Goal: Task Accomplishment & Management: Complete application form

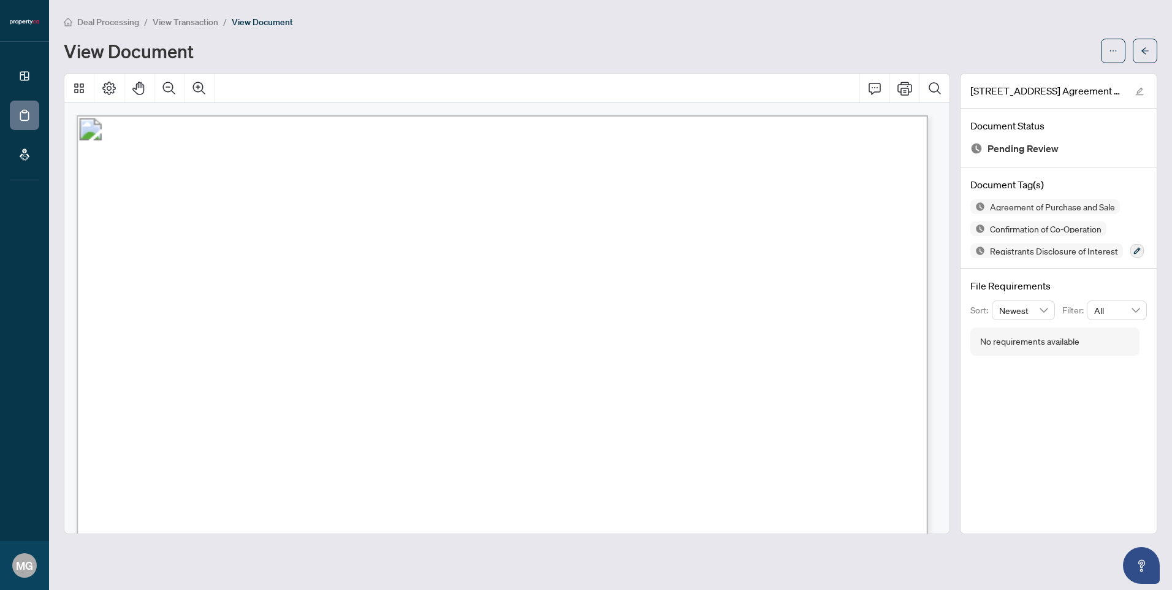
click at [184, 20] on span "View Transaction" at bounding box center [186, 22] width 66 height 11
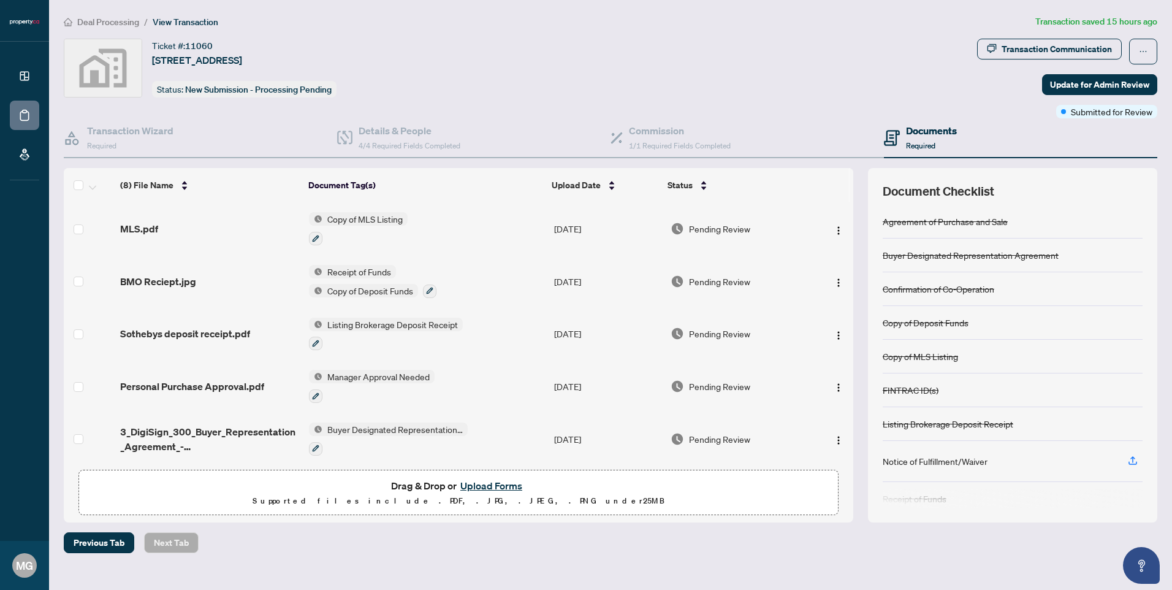
click at [119, 26] on span "Deal Processing" at bounding box center [108, 22] width 62 height 11
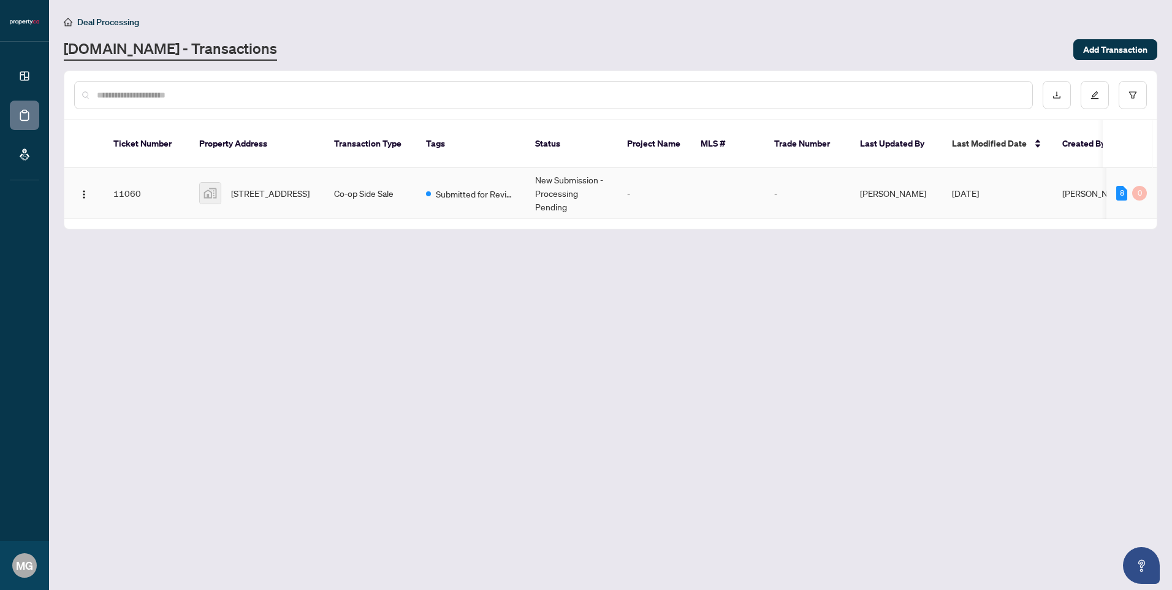
click at [684, 180] on td "-" at bounding box center [654, 193] width 74 height 51
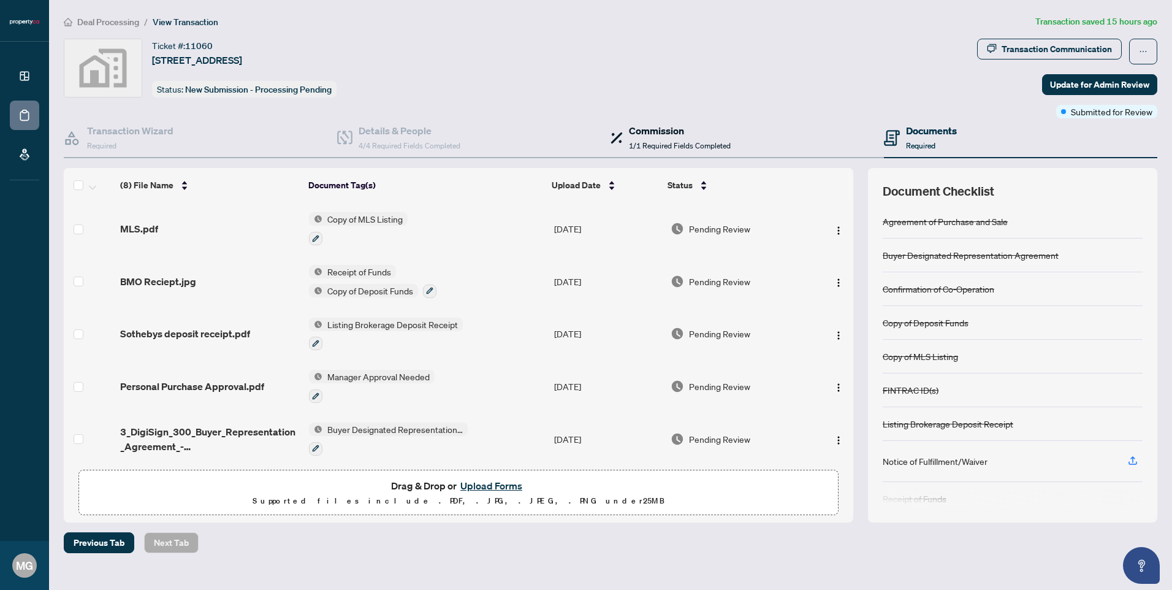
click at [663, 148] on span "1/1 Required Fields Completed" at bounding box center [680, 145] width 102 height 9
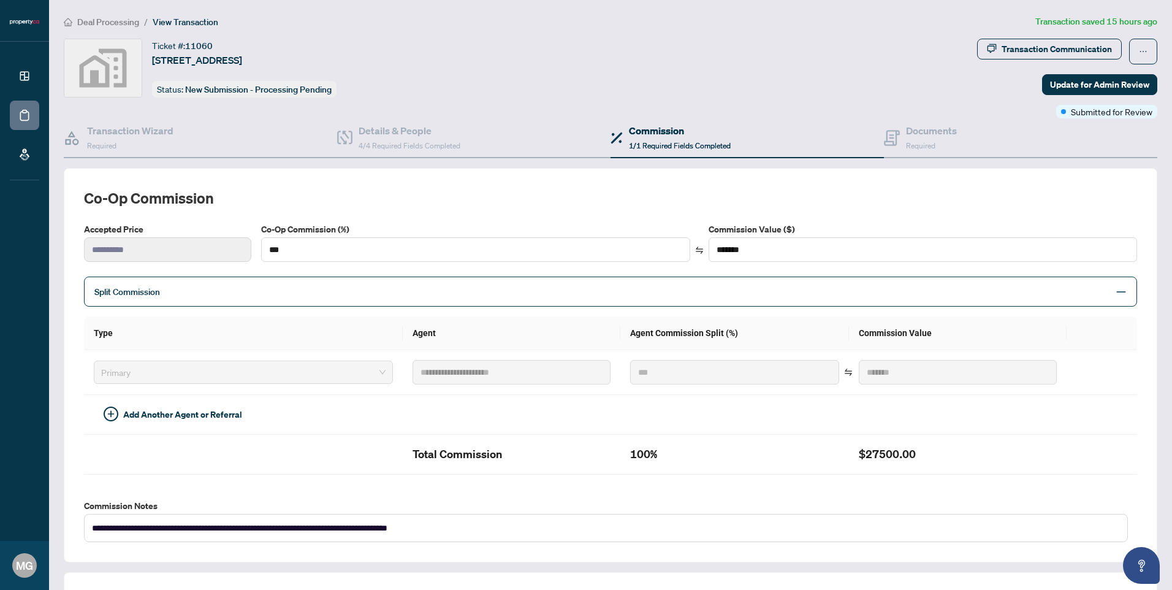
click at [215, 286] on span "Split Commission" at bounding box center [601, 291] width 1014 height 14
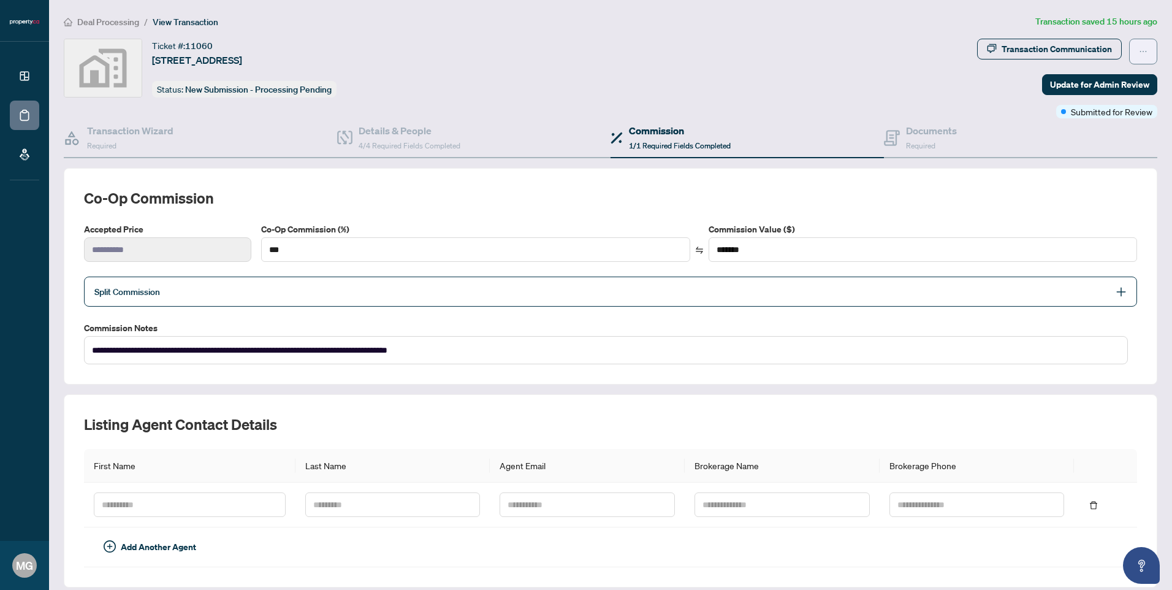
click at [1139, 49] on button "button" at bounding box center [1143, 52] width 28 height 26
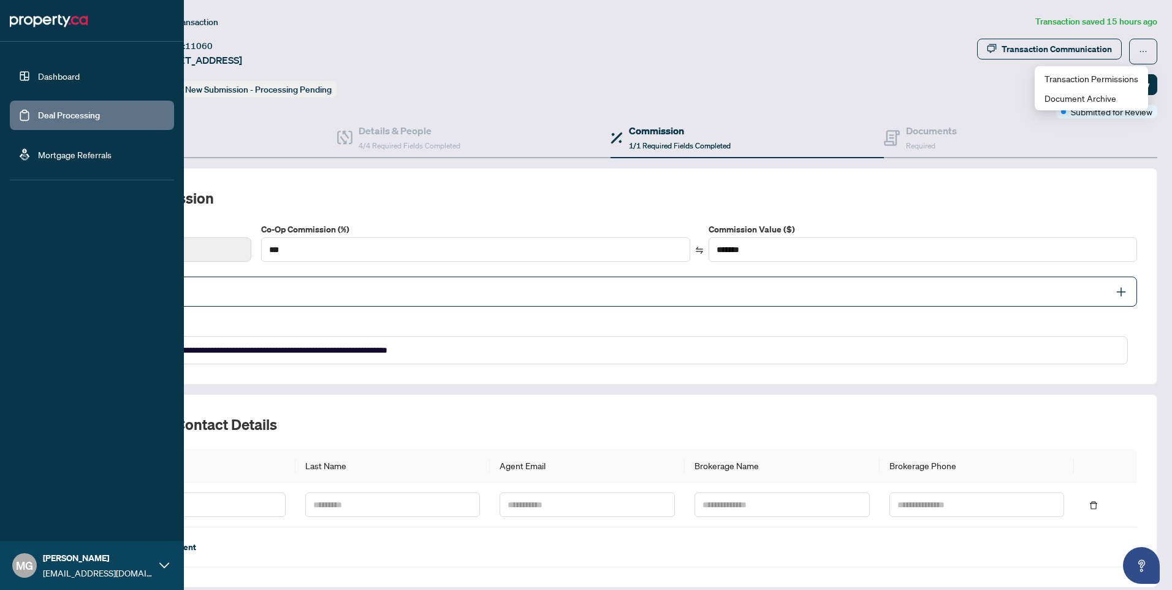
click at [56, 78] on link "Dashboard" at bounding box center [59, 75] width 42 height 11
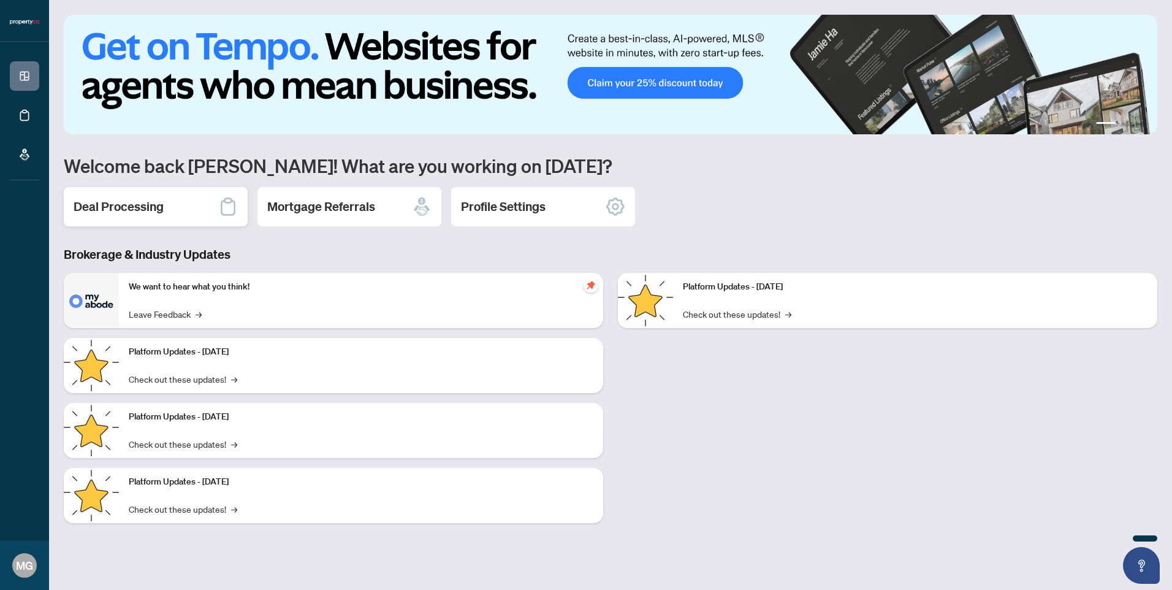
click at [162, 213] on h2 "Deal Processing" at bounding box center [119, 206] width 90 height 17
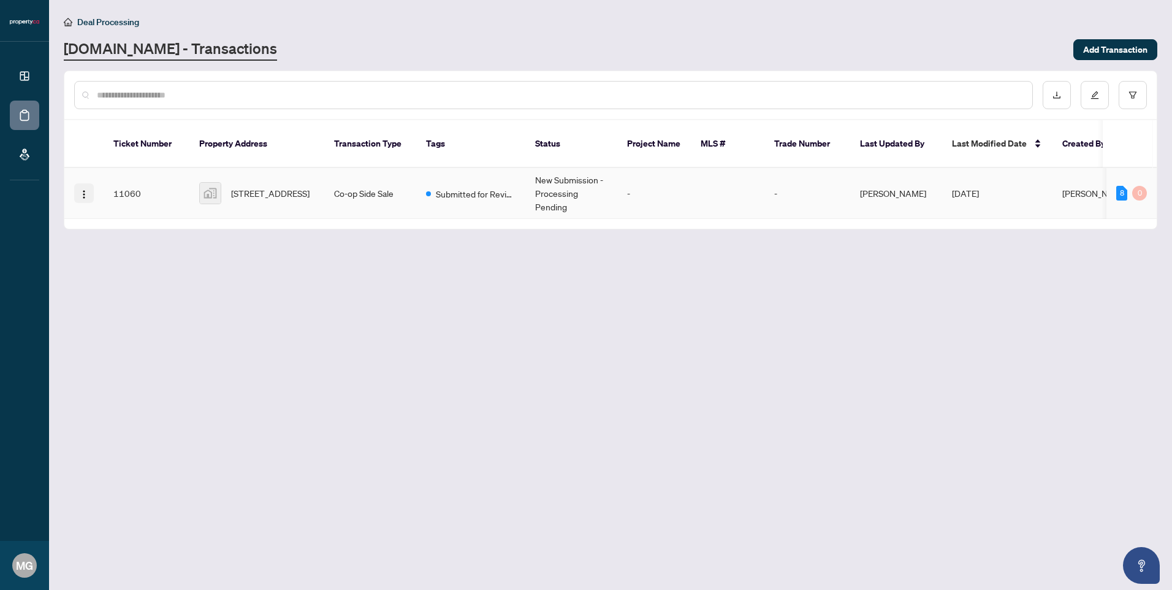
click at [82, 189] on img "button" at bounding box center [84, 194] width 10 height 10
click at [139, 245] on span "Transaction Permissions" at bounding box center [142, 242] width 117 height 13
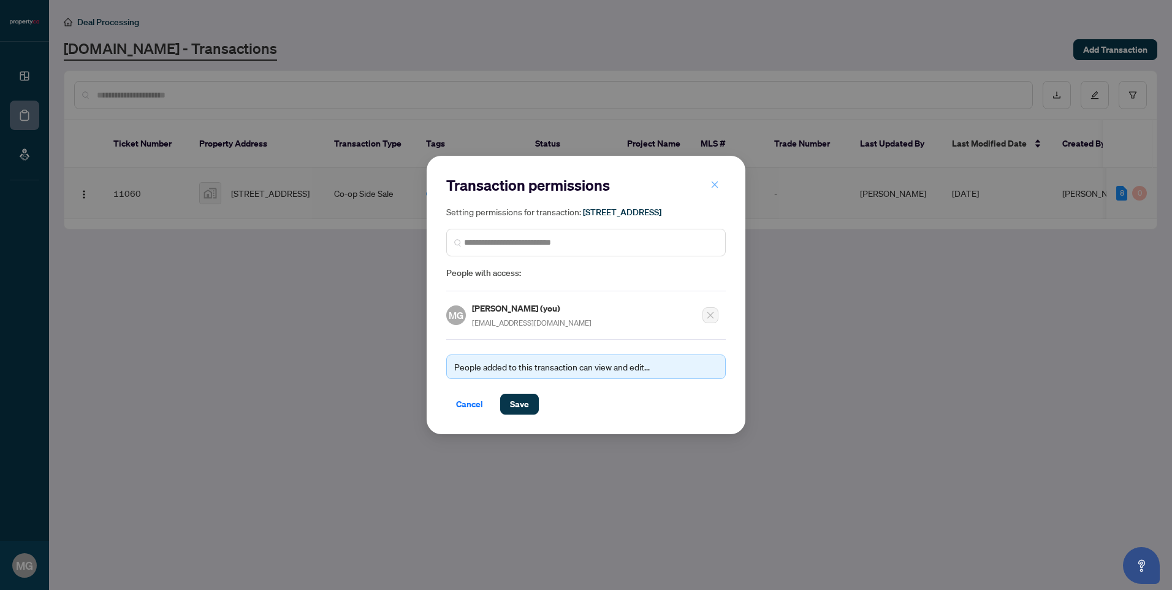
click at [720, 178] on button "button" at bounding box center [715, 184] width 25 height 21
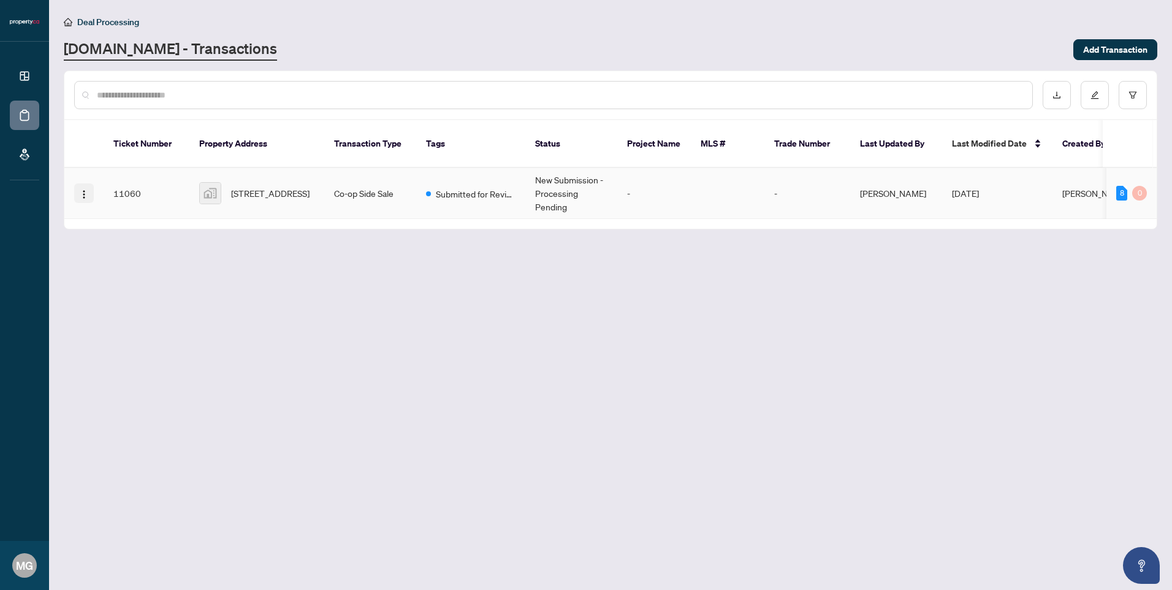
click at [88, 189] on img "button" at bounding box center [84, 194] width 10 height 10
click at [116, 199] on span "View Transaction" at bounding box center [142, 203] width 117 height 13
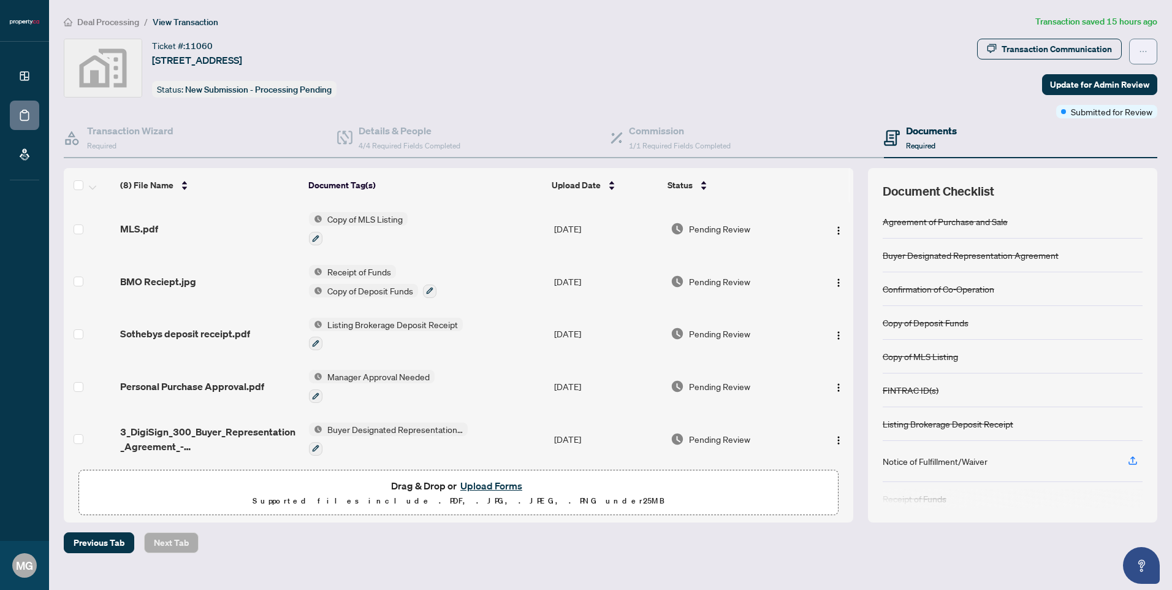
click at [1146, 51] on icon "ellipsis" at bounding box center [1143, 51] width 7 height 1
click at [1075, 75] on span "Update for Admin Review" at bounding box center [1099, 85] width 99 height 20
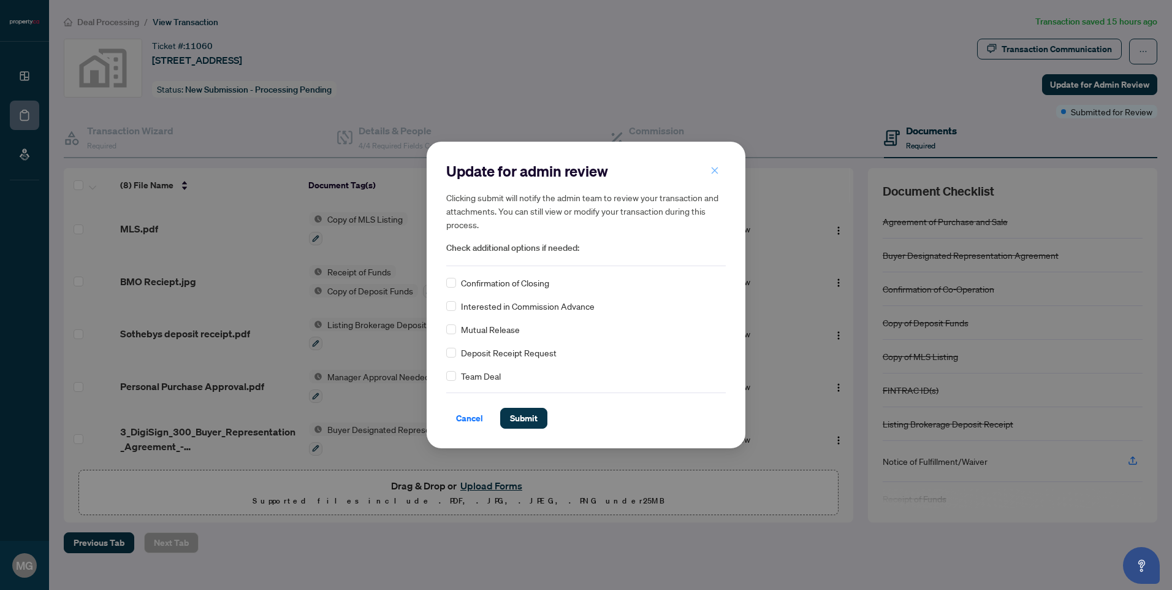
click at [714, 174] on icon "close" at bounding box center [714, 170] width 9 height 9
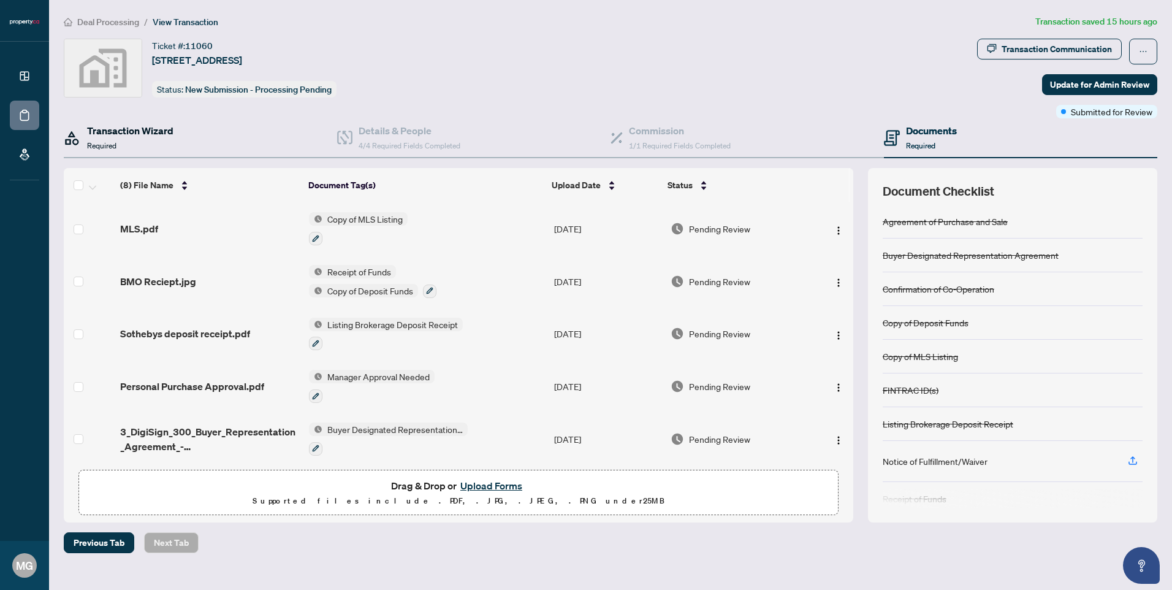
click at [116, 139] on div "Transaction Wizard Required" at bounding box center [130, 137] width 86 height 29
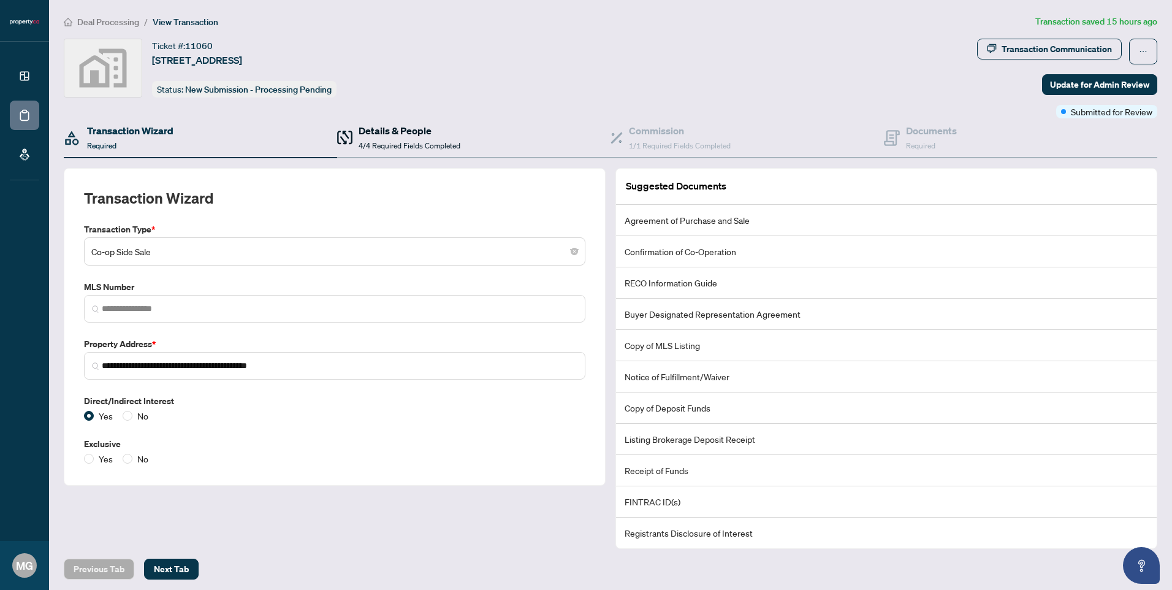
click at [415, 142] on span "4/4 Required Fields Completed" at bounding box center [410, 145] width 102 height 9
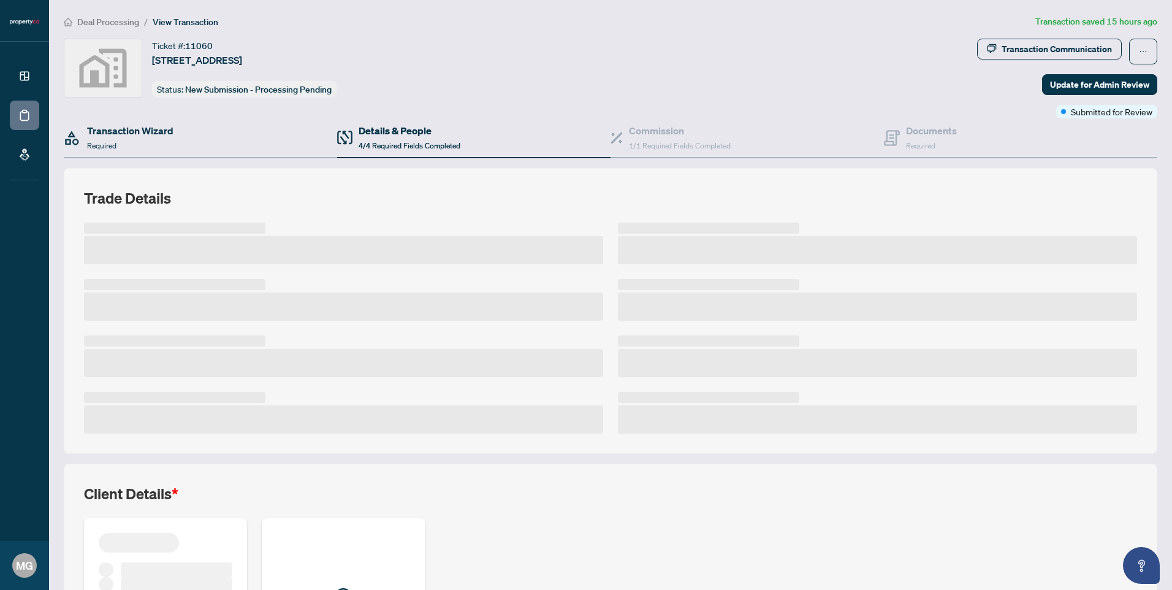
click at [213, 141] on div "Transaction Wizard Required" at bounding box center [200, 138] width 273 height 40
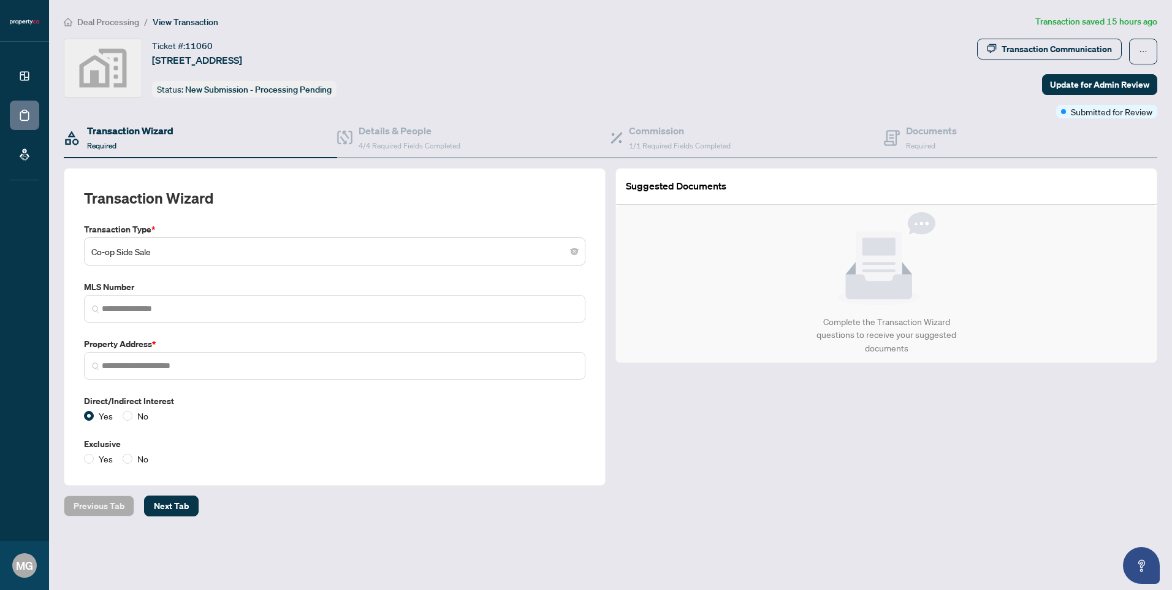
type input "**********"
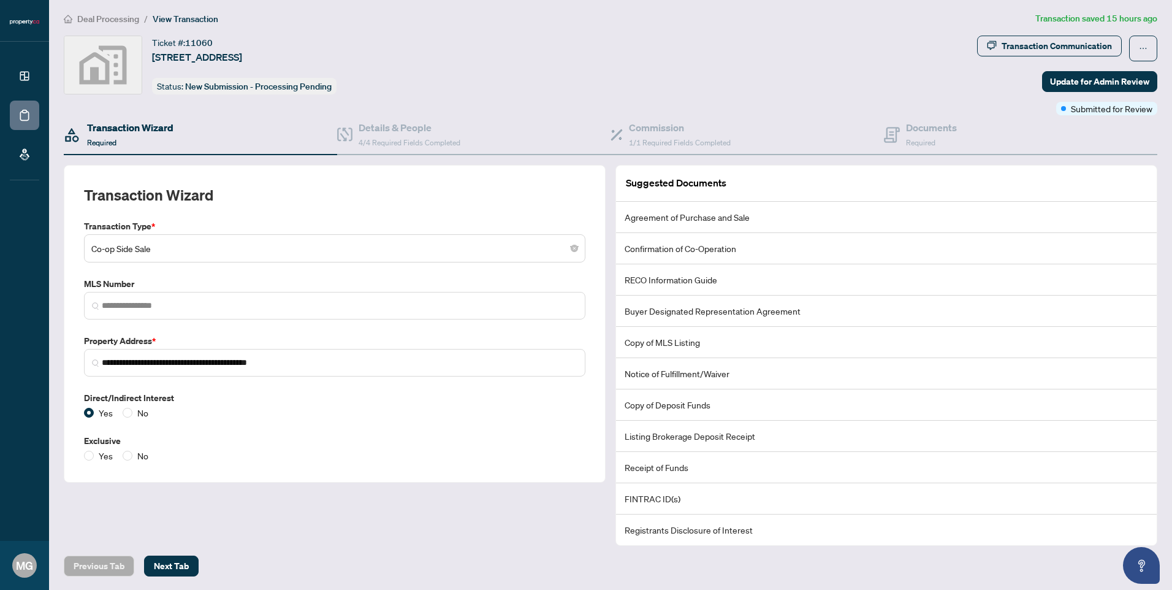
scroll to position [4, 0]
click at [178, 565] on span "Next Tab" at bounding box center [171, 565] width 35 height 20
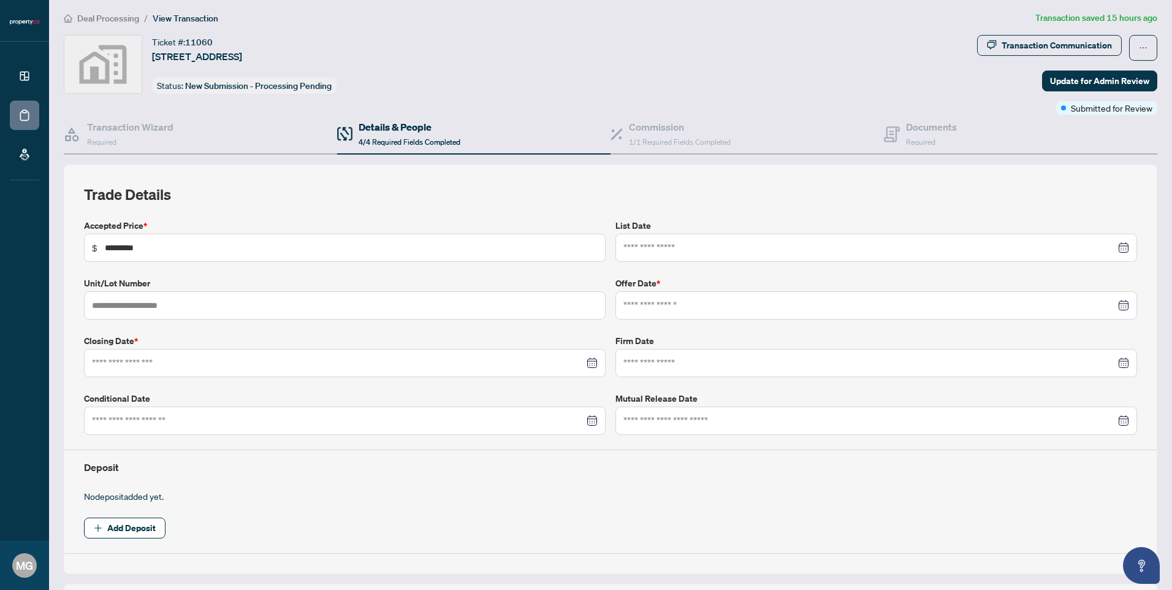
type input "**********"
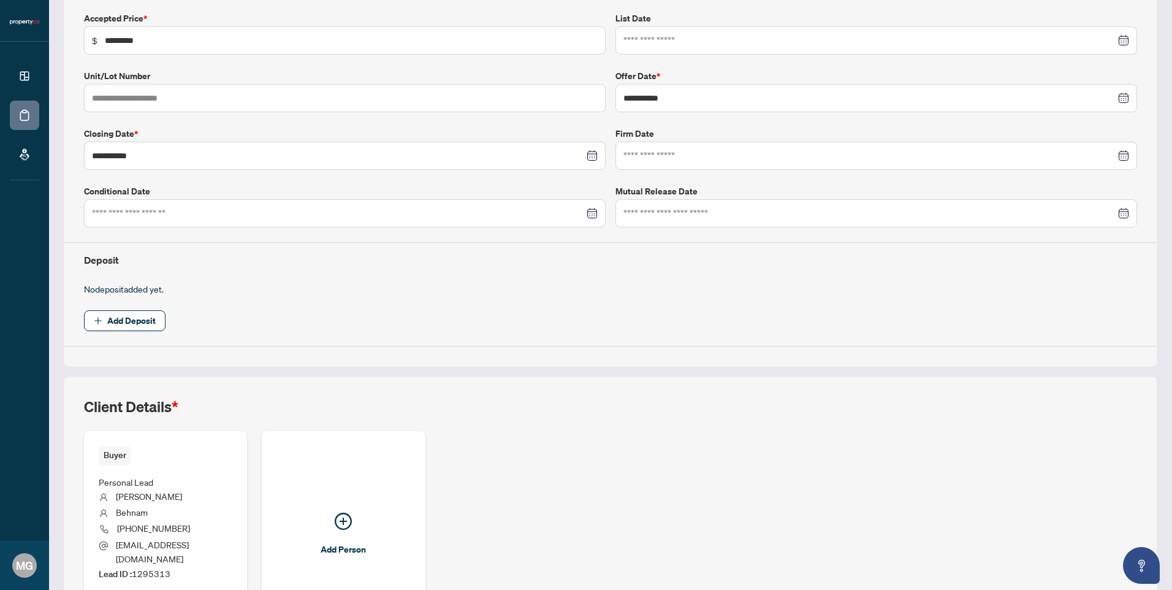
scroll to position [313, 0]
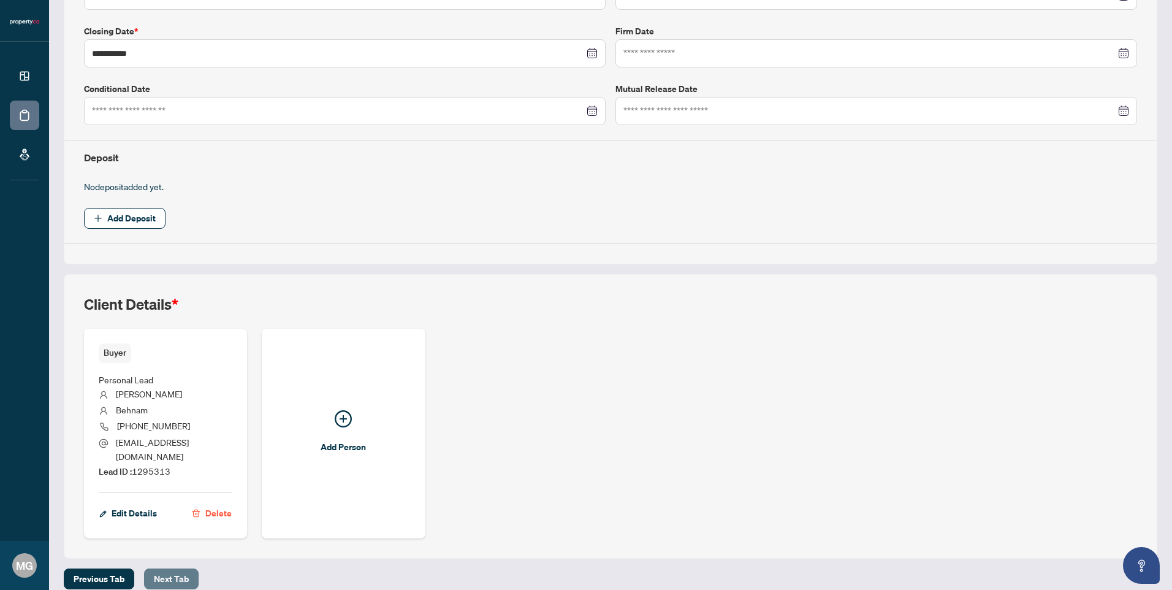
click at [181, 569] on span "Next Tab" at bounding box center [171, 579] width 35 height 20
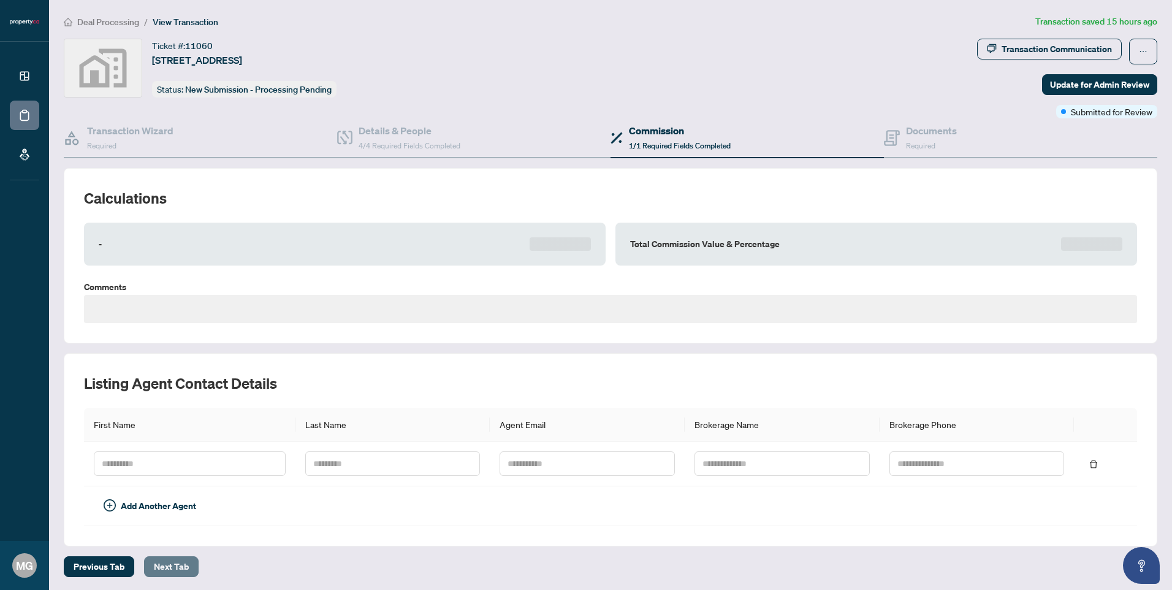
type textarea "**********"
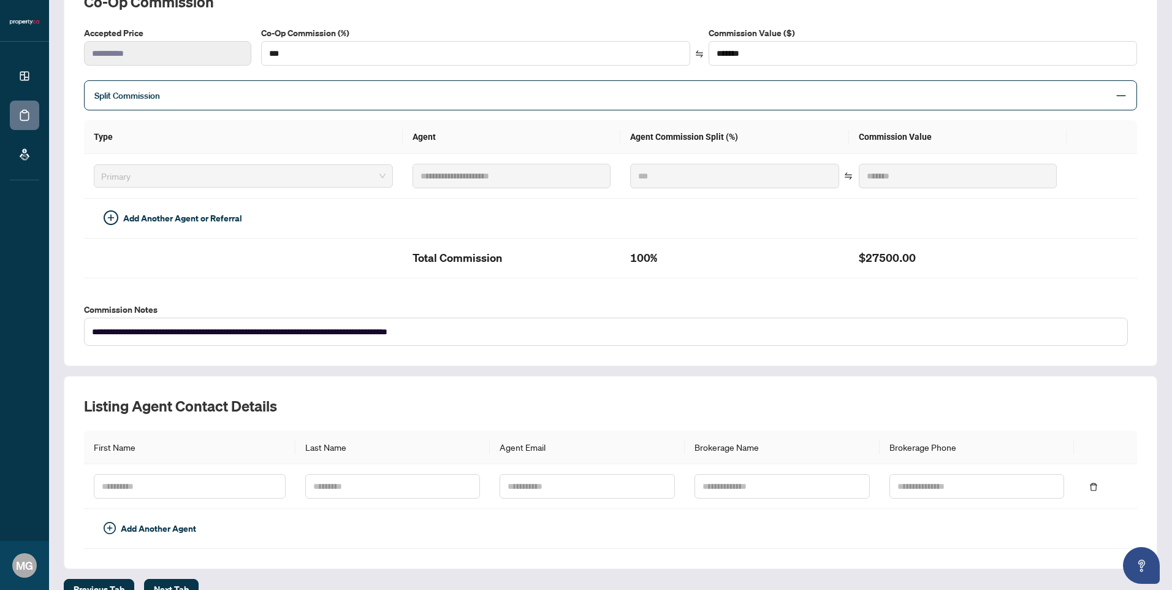
scroll to position [219, 0]
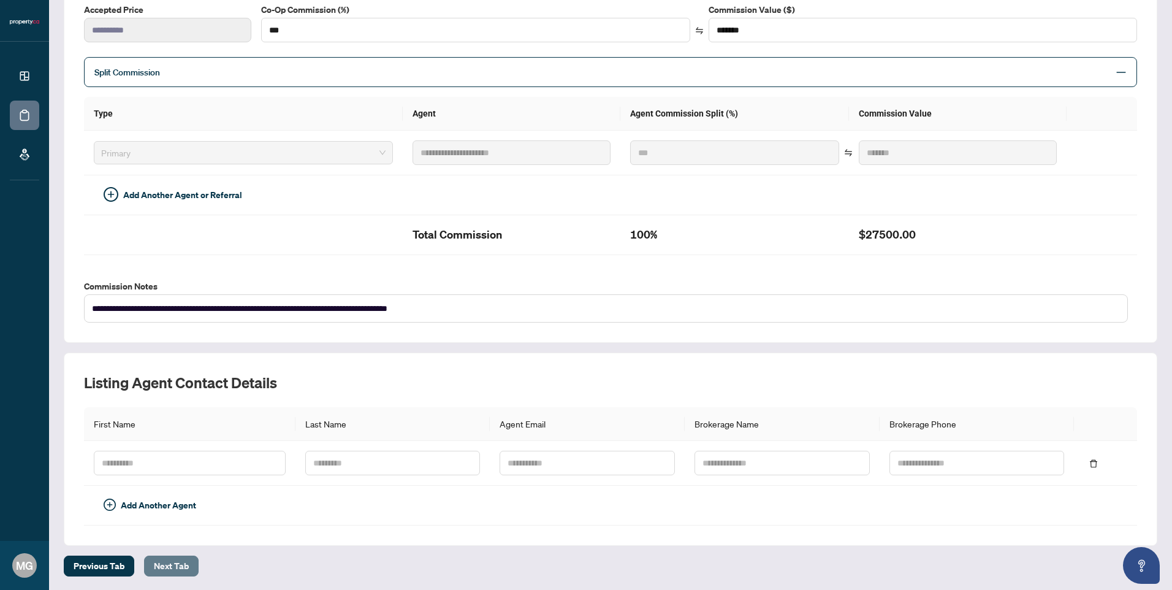
click at [172, 556] on span "Next Tab" at bounding box center [171, 566] width 35 height 20
